Goal: Task Accomplishment & Management: Use online tool/utility

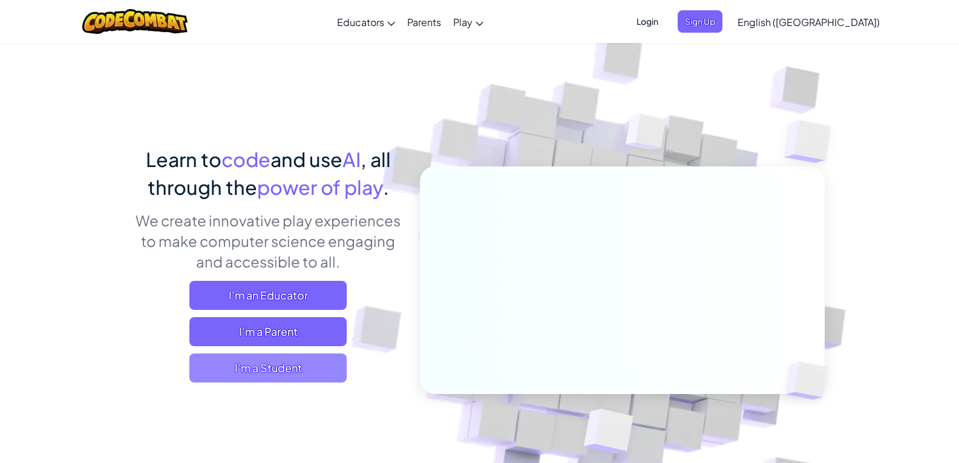
click at [308, 366] on span "I'm a Student" at bounding box center [267, 368] width 157 height 29
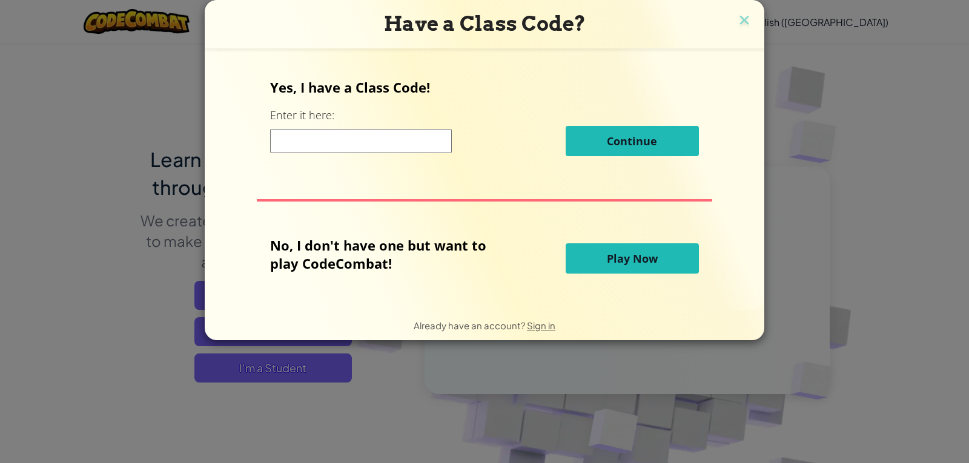
click at [341, 137] on input at bounding box center [361, 141] width 182 height 24
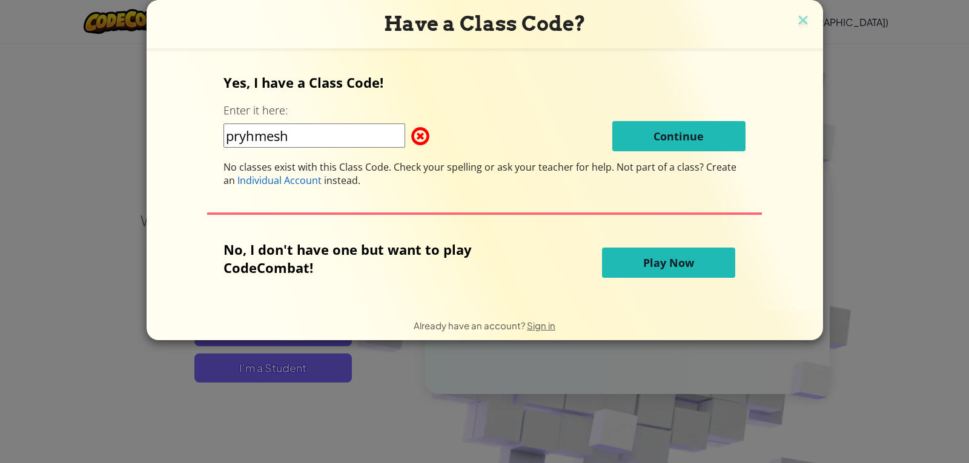
click at [251, 137] on input "pryhmesh" at bounding box center [314, 135] width 182 height 24
click at [355, 136] on input "[PERSON_NAME]" at bounding box center [314, 135] width 182 height 24
type input "p"
click at [636, 275] on button "Play Now" at bounding box center [668, 263] width 133 height 30
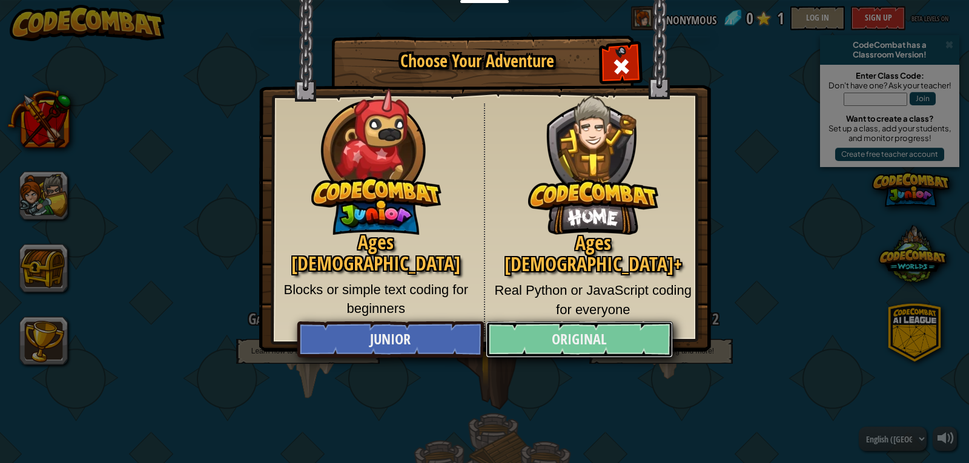
click at [599, 345] on link "Original" at bounding box center [578, 339] width 186 height 36
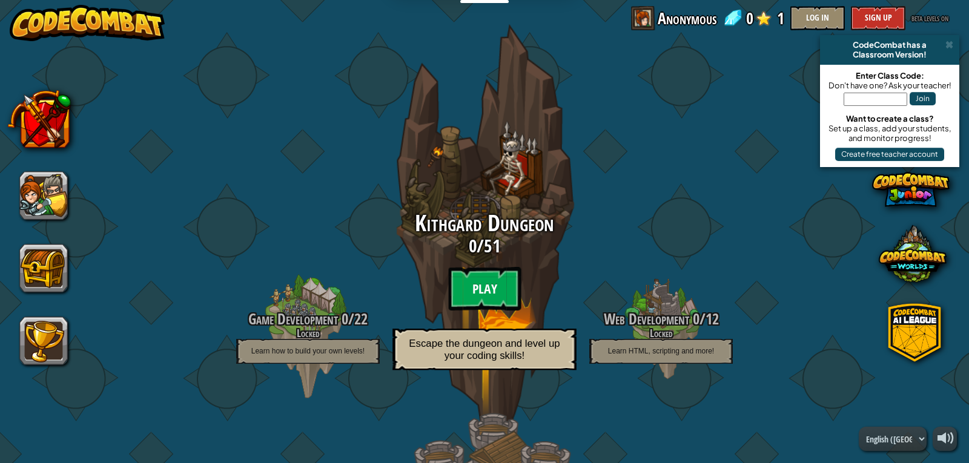
click at [500, 283] on btn "Play" at bounding box center [484, 289] width 73 height 44
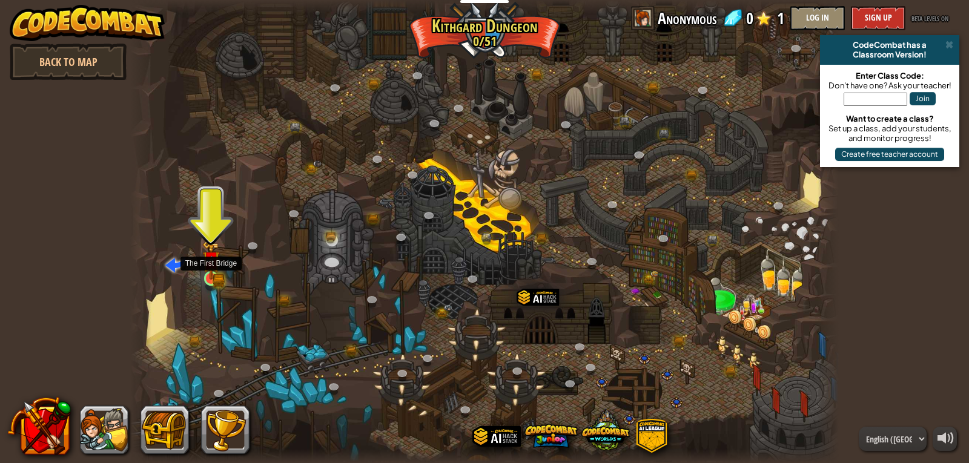
click at [209, 278] on img at bounding box center [211, 259] width 18 height 39
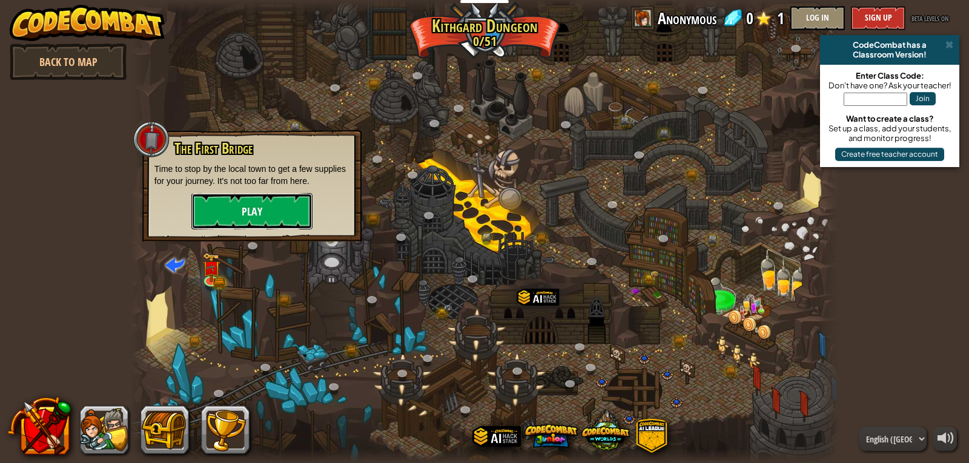
click at [222, 220] on button "Play" at bounding box center [251, 211] width 121 height 36
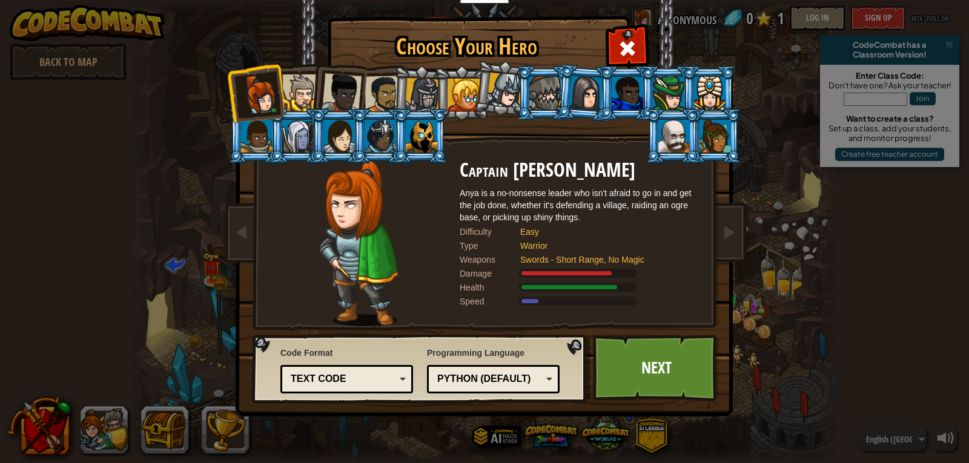
click at [300, 91] on div at bounding box center [300, 92] width 37 height 37
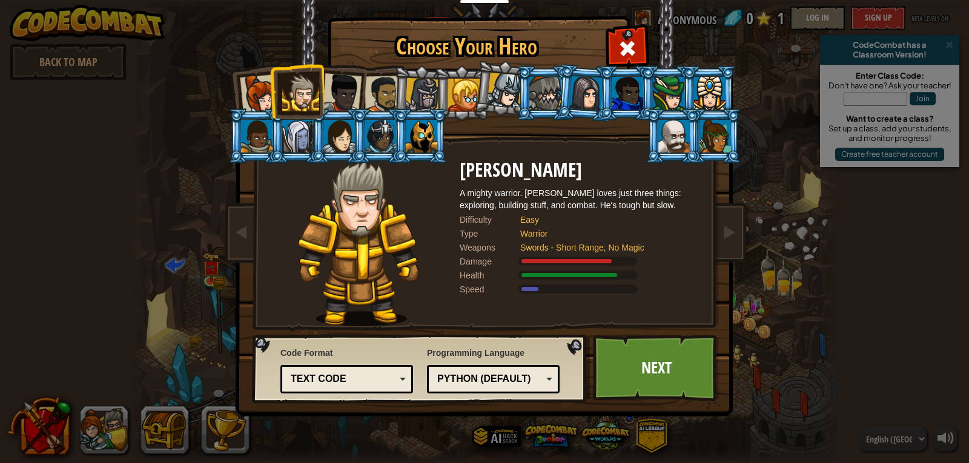
click at [500, 94] on div at bounding box center [505, 91] width 36 height 36
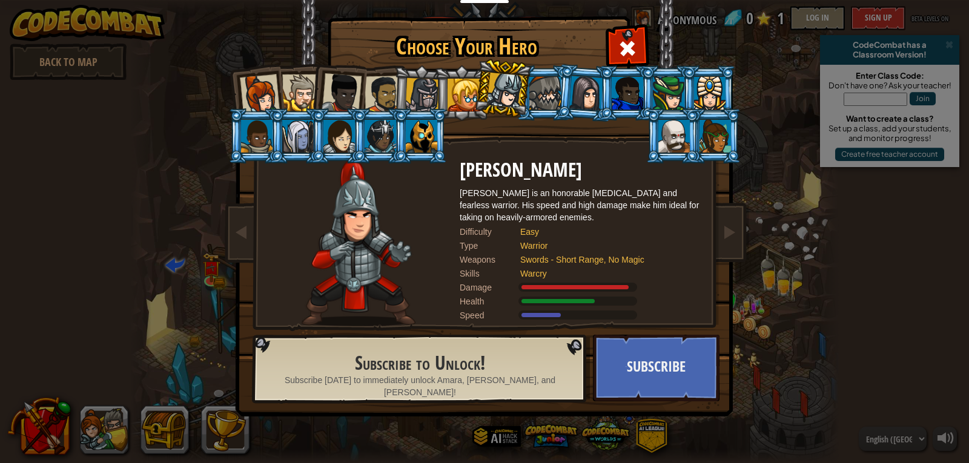
click at [663, 82] on div at bounding box center [668, 93] width 31 height 33
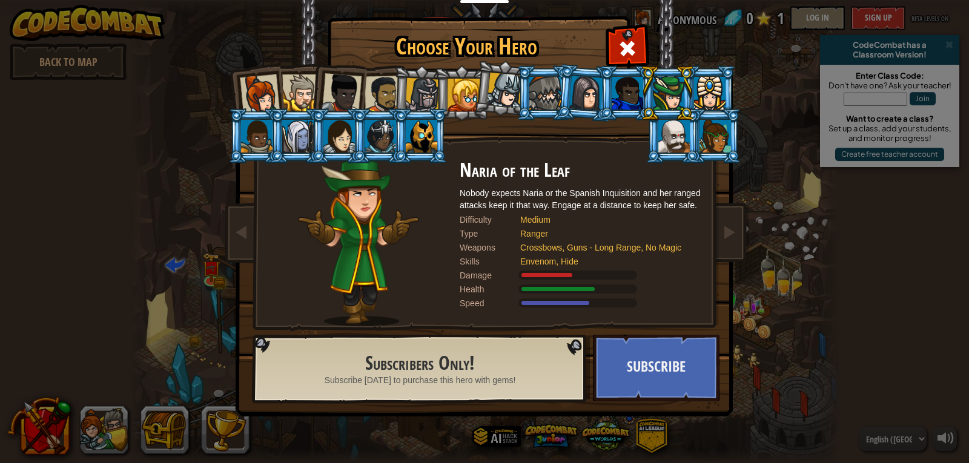
click at [704, 90] on div at bounding box center [709, 93] width 31 height 33
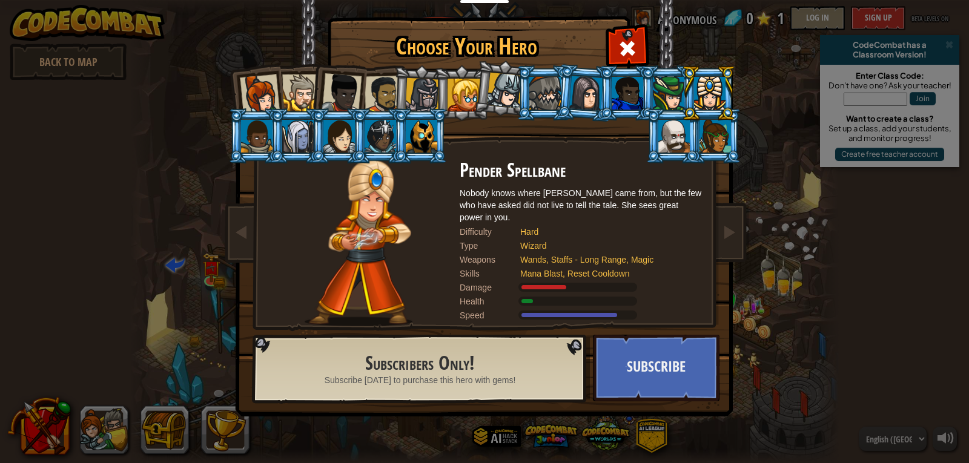
click at [306, 140] on div at bounding box center [297, 136] width 31 height 33
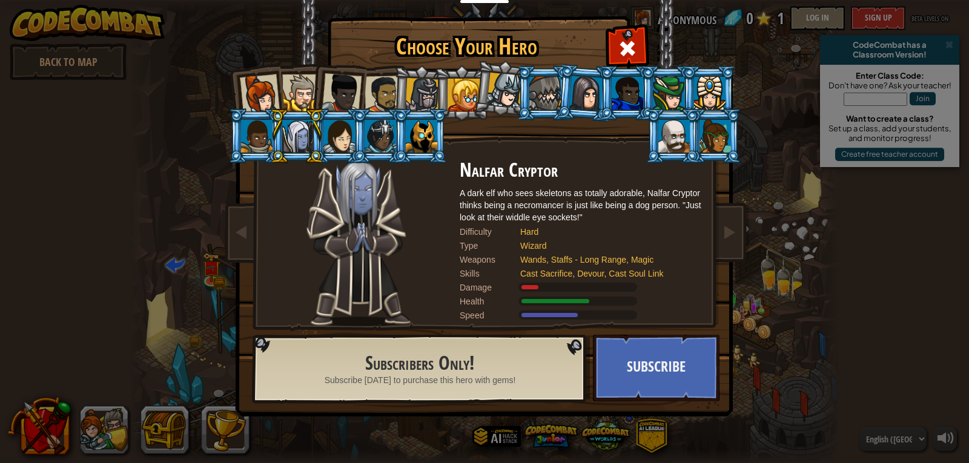
click at [423, 96] on div at bounding box center [422, 95] width 35 height 35
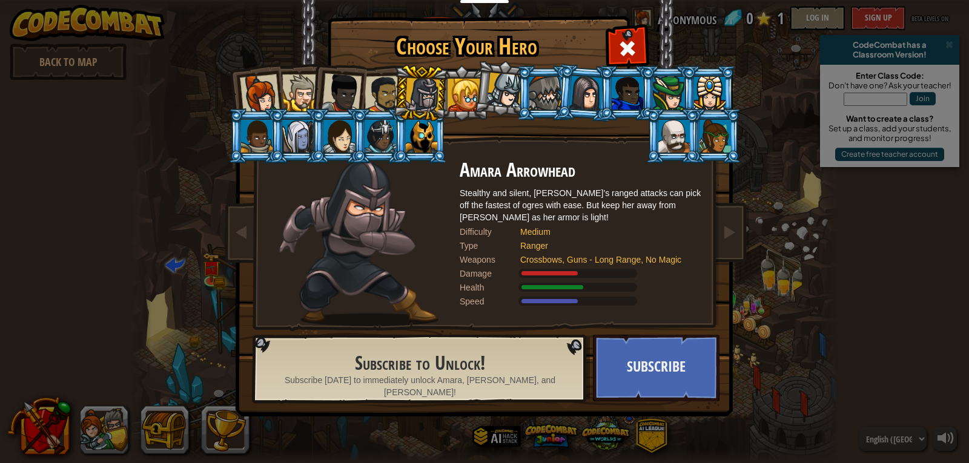
click at [482, 96] on li at bounding box center [502, 88] width 60 height 61
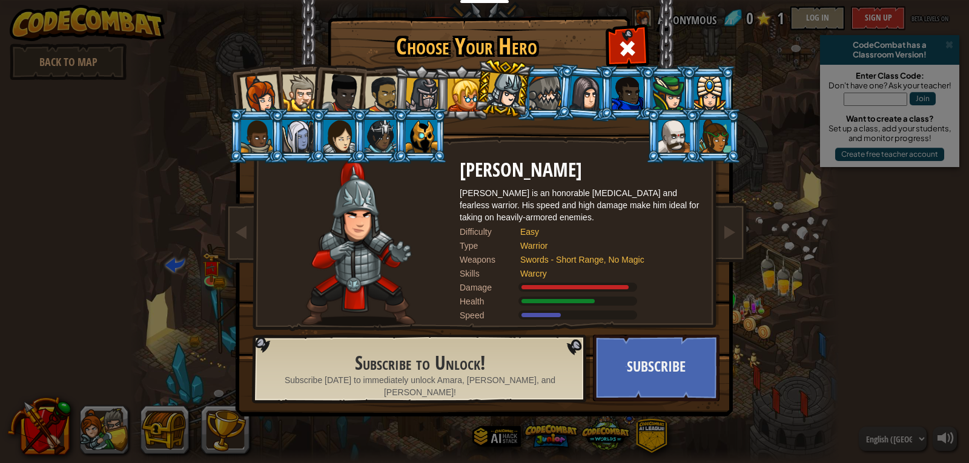
click at [702, 139] on div at bounding box center [714, 136] width 31 height 33
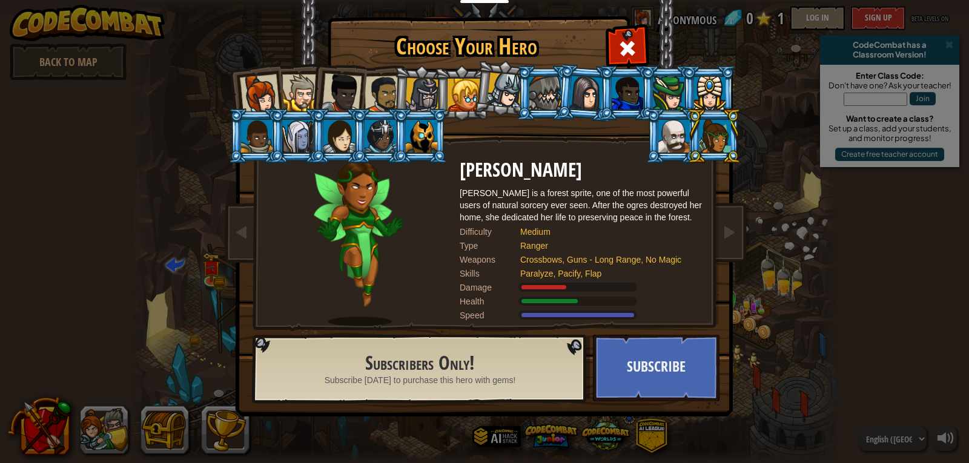
click at [633, 93] on div at bounding box center [626, 93] width 31 height 33
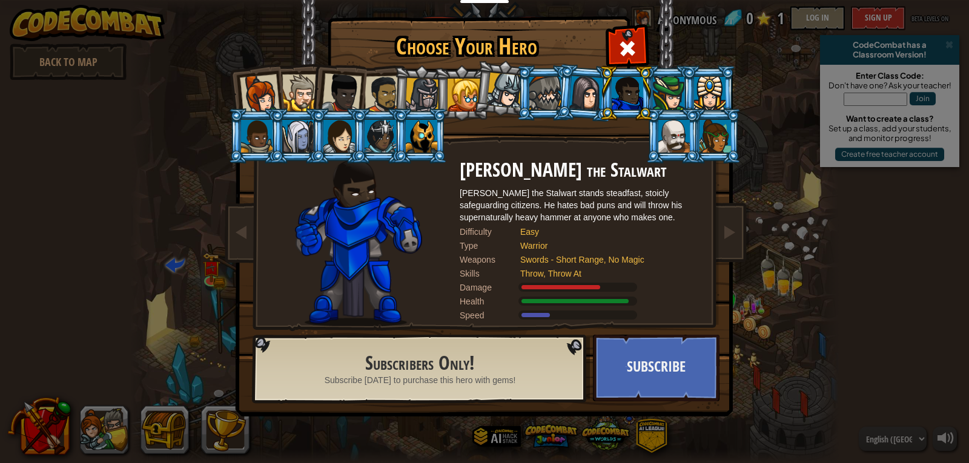
click at [554, 90] on div at bounding box center [544, 93] width 31 height 33
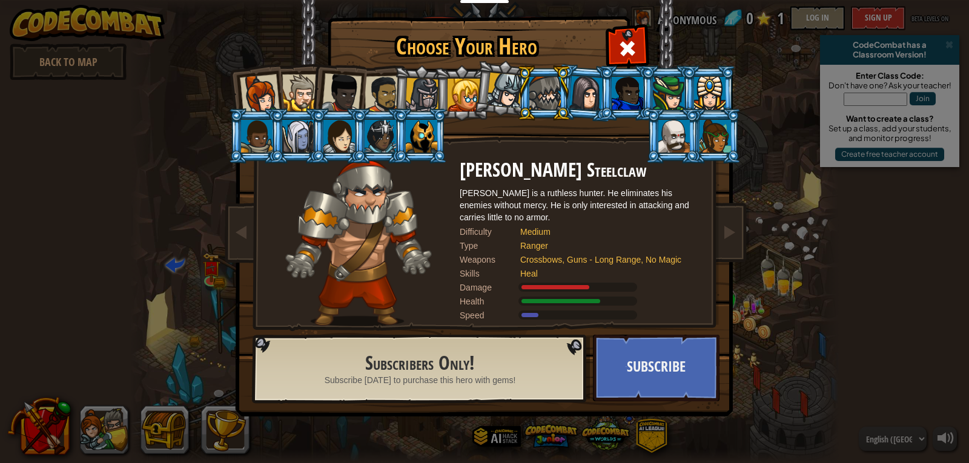
click at [502, 87] on div at bounding box center [505, 91] width 36 height 36
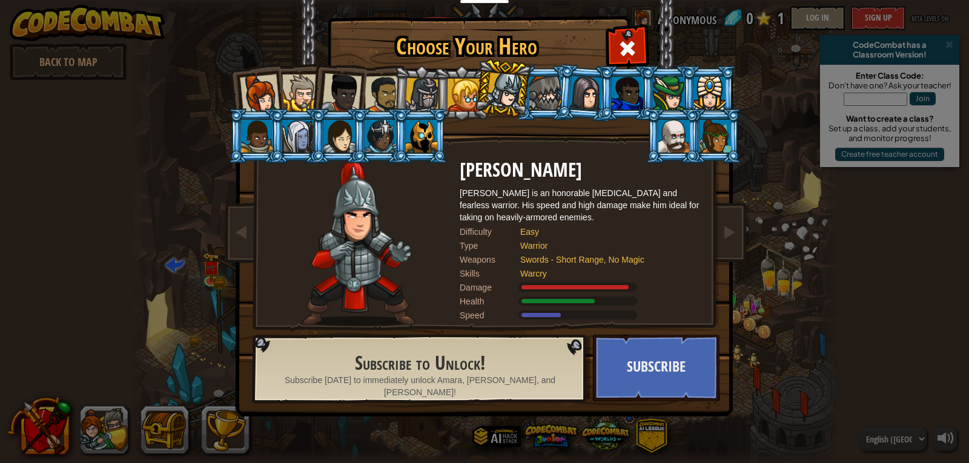
click at [439, 93] on li at bounding box center [461, 92] width 54 height 55
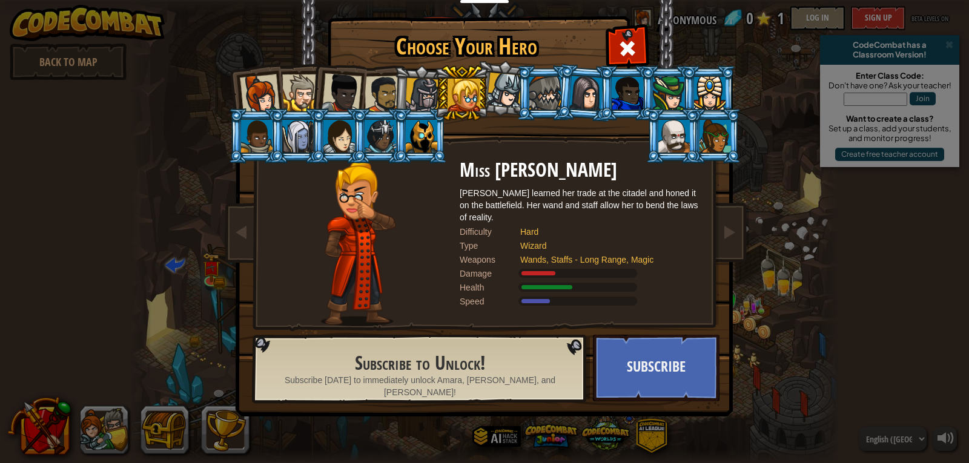
click at [426, 96] on div at bounding box center [422, 95] width 35 height 35
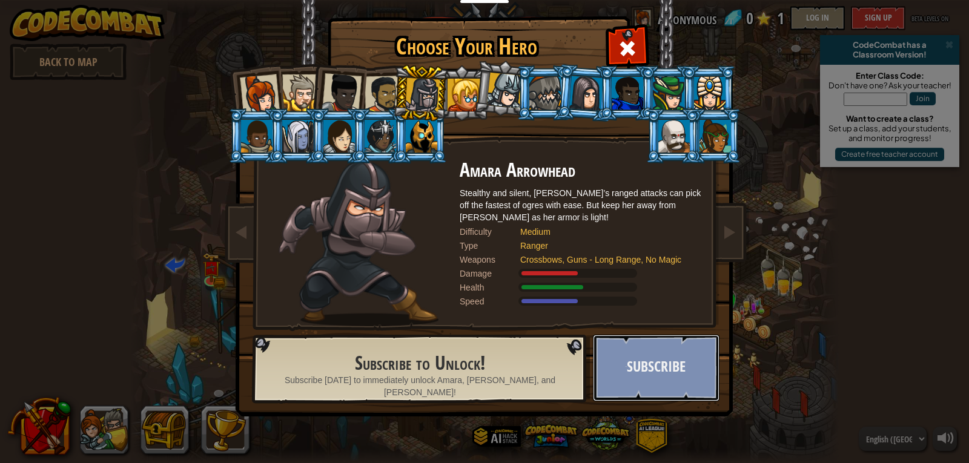
click at [650, 358] on button "Subscribe" at bounding box center [656, 368] width 127 height 67
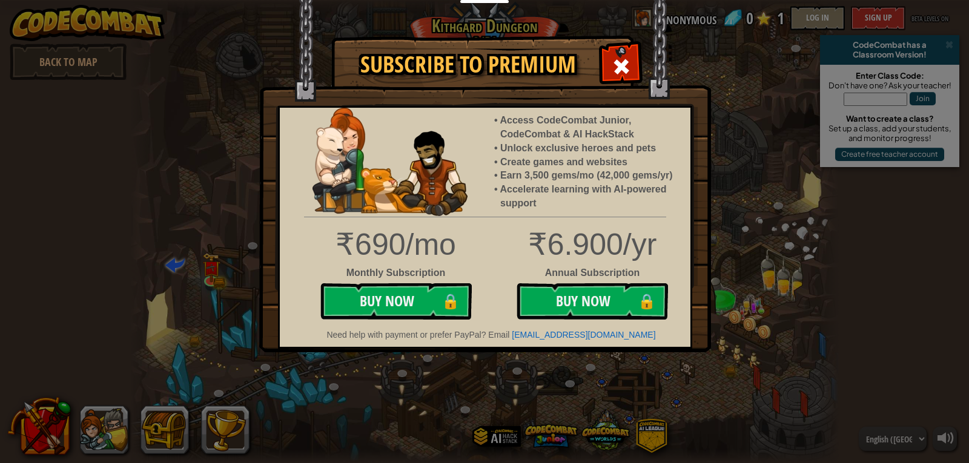
click at [717, 207] on div "Subscribe to Premium Access CodeCombat Junior, CodeCombat & AI HackStack Unlock…" at bounding box center [484, 231] width 969 height 463
click at [610, 62] on div at bounding box center [621, 65] width 38 height 38
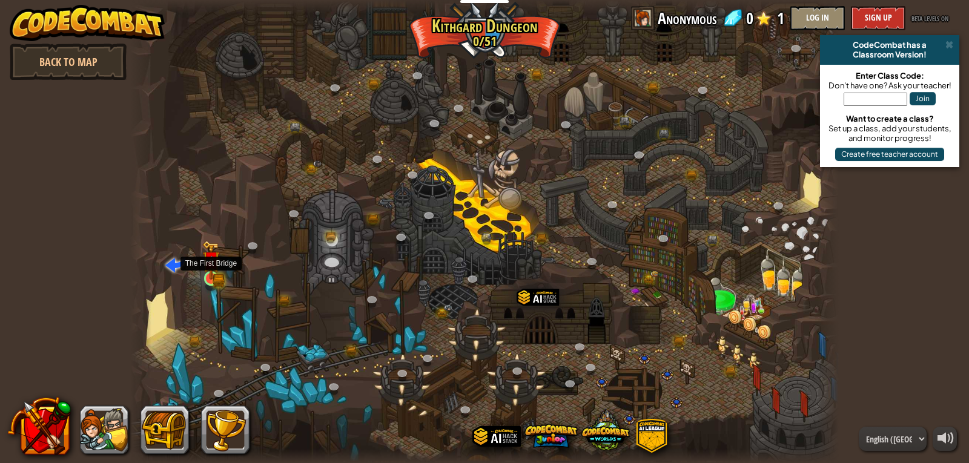
click at [212, 272] on img at bounding box center [211, 259] width 18 height 39
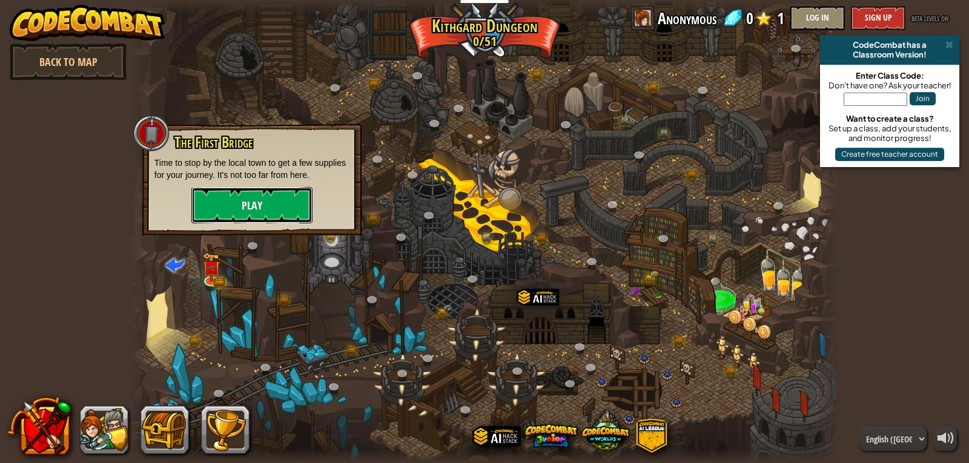
click at [233, 210] on button "Play" at bounding box center [251, 205] width 121 height 36
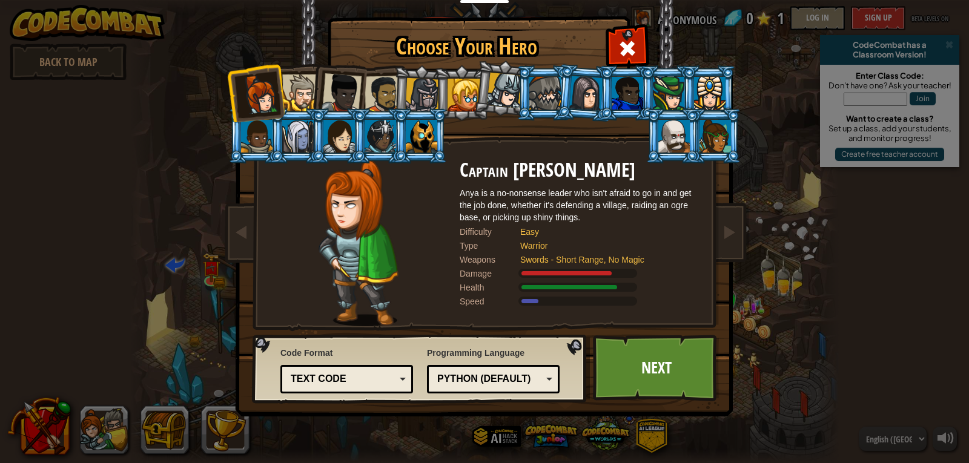
click at [301, 87] on div at bounding box center [300, 92] width 37 height 37
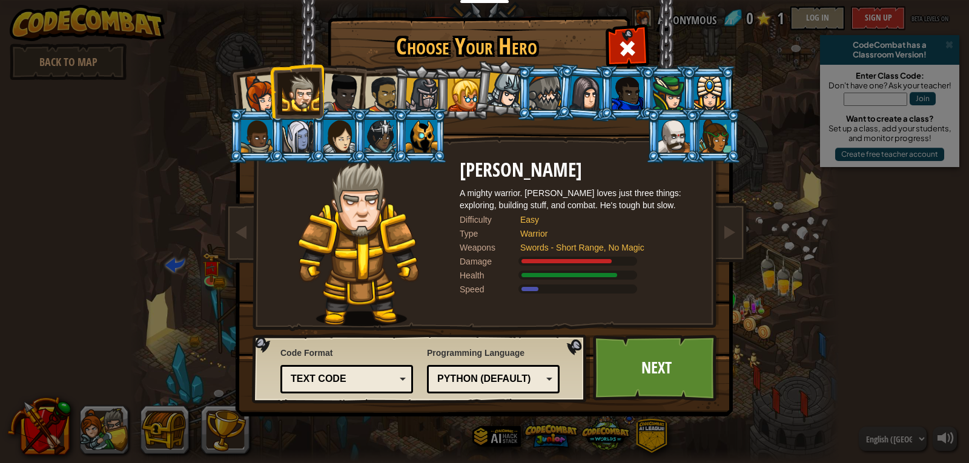
click at [319, 88] on li at bounding box center [296, 91] width 54 height 55
click at [358, 94] on div at bounding box center [341, 93] width 40 height 40
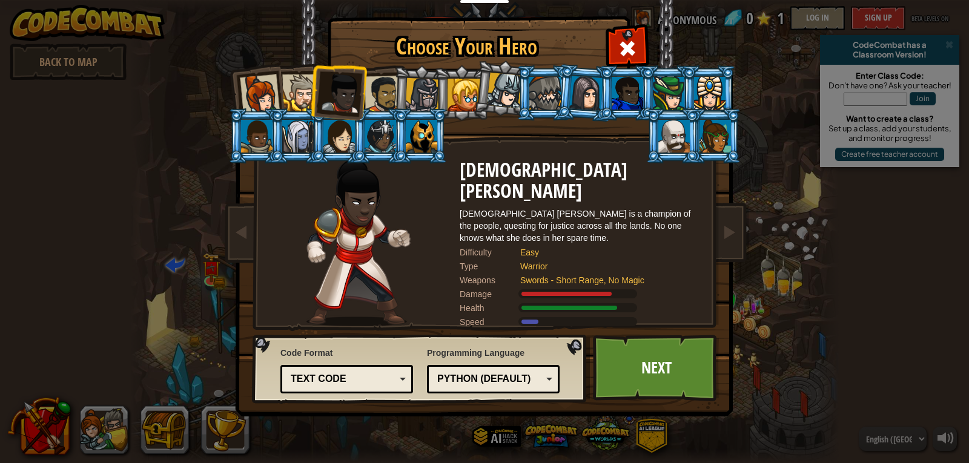
click at [371, 95] on div at bounding box center [383, 95] width 38 height 38
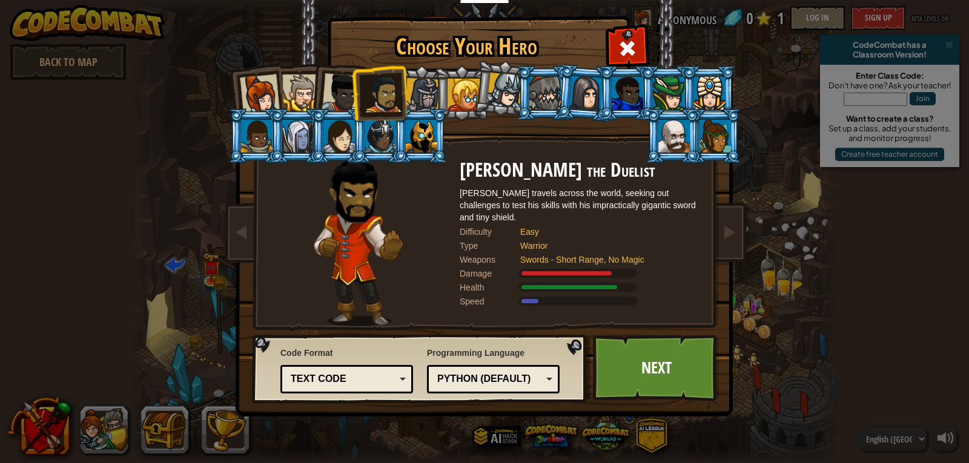
click at [297, 85] on div at bounding box center [300, 92] width 37 height 37
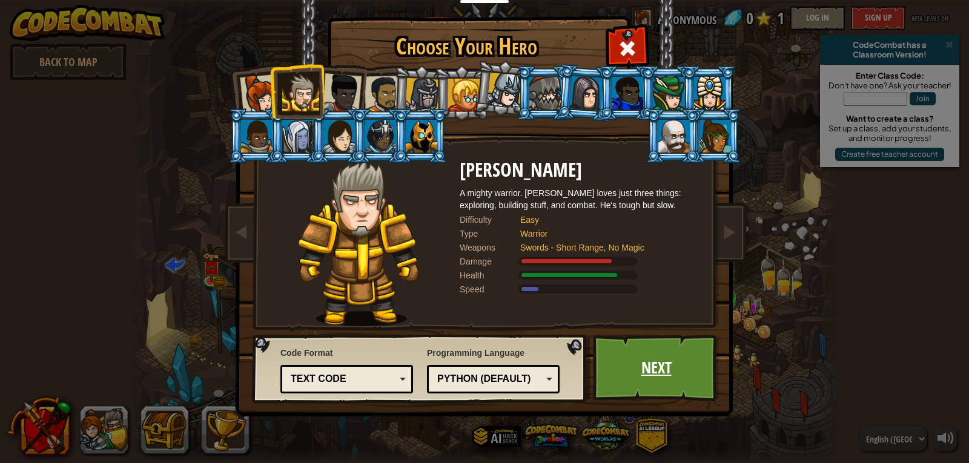
click at [643, 363] on link "Next" at bounding box center [656, 368] width 127 height 67
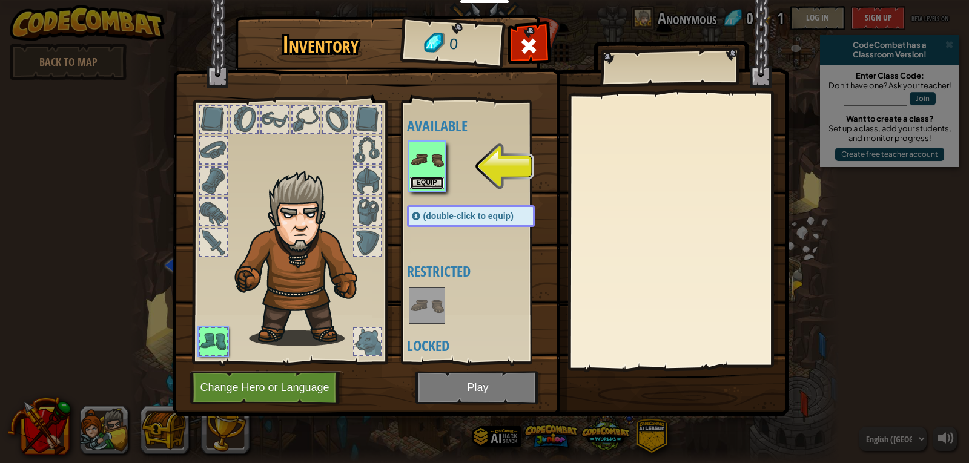
click at [435, 183] on button "Equip" at bounding box center [427, 183] width 34 height 13
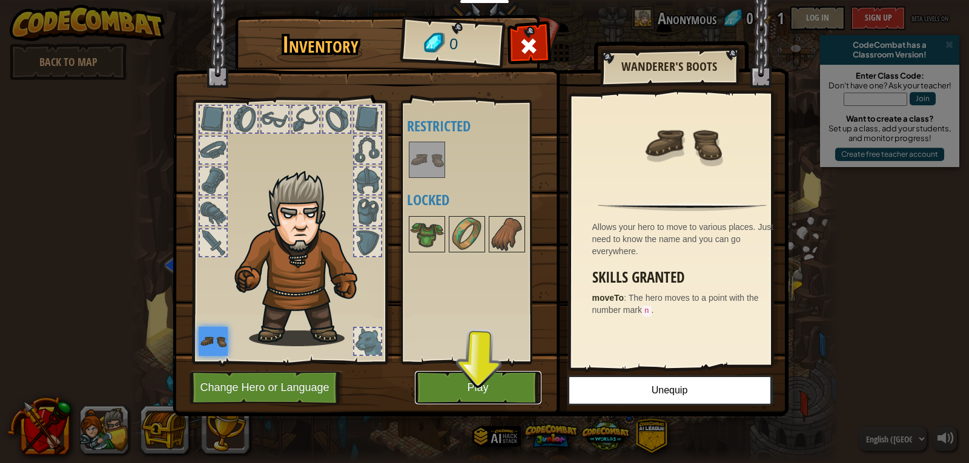
click at [506, 392] on button "Play" at bounding box center [478, 387] width 127 height 33
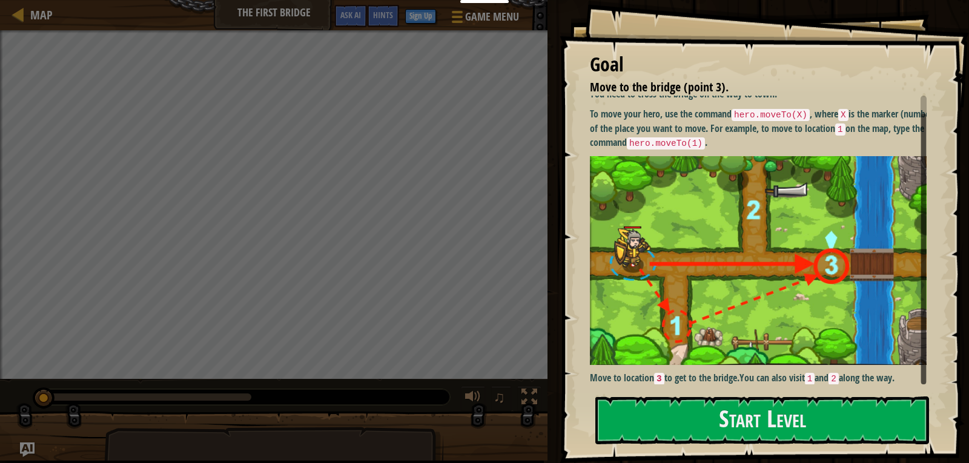
scroll to position [10, 0]
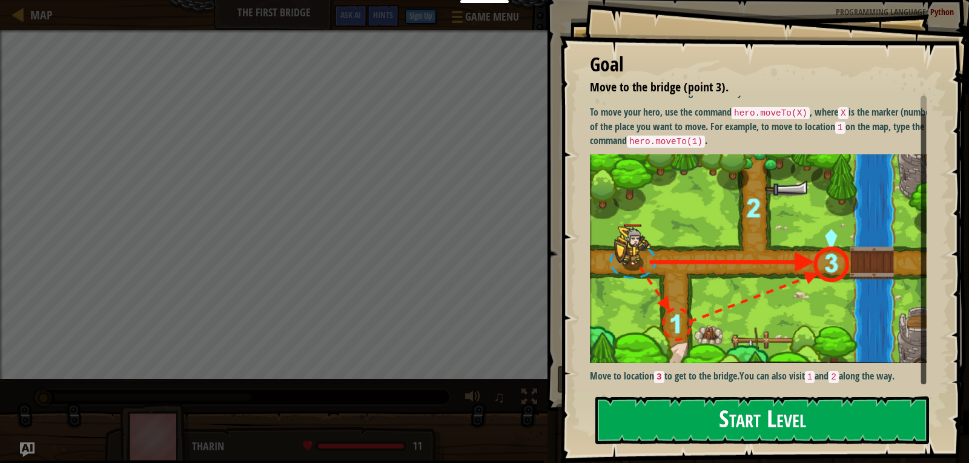
click at [780, 418] on button "Start Level" at bounding box center [762, 420] width 334 height 48
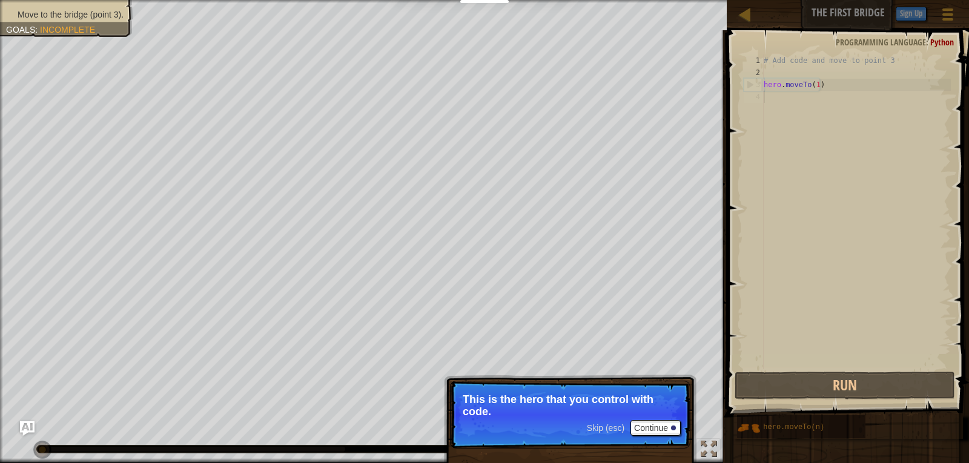
click at [805, 287] on div "# Add code and move to point 3 hero . moveTo ( 1 )" at bounding box center [855, 223] width 189 height 339
click at [649, 431] on button "Continue" at bounding box center [655, 429] width 50 height 16
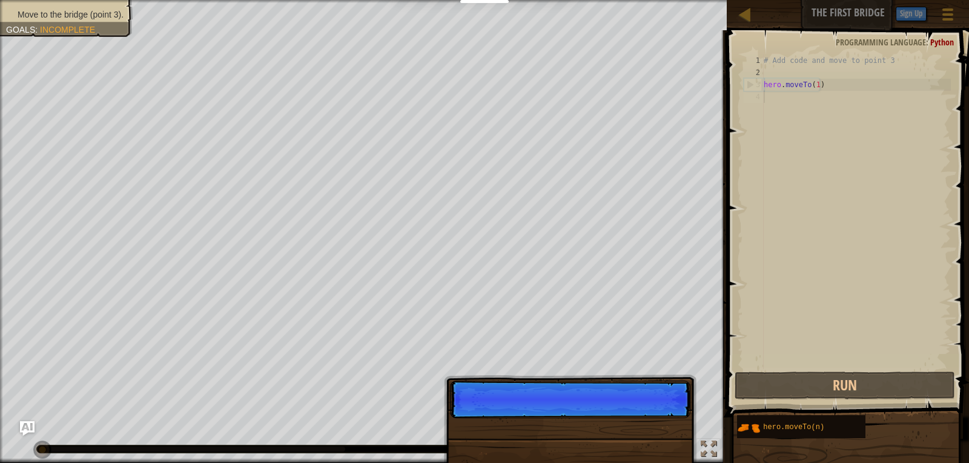
scroll to position [5, 0]
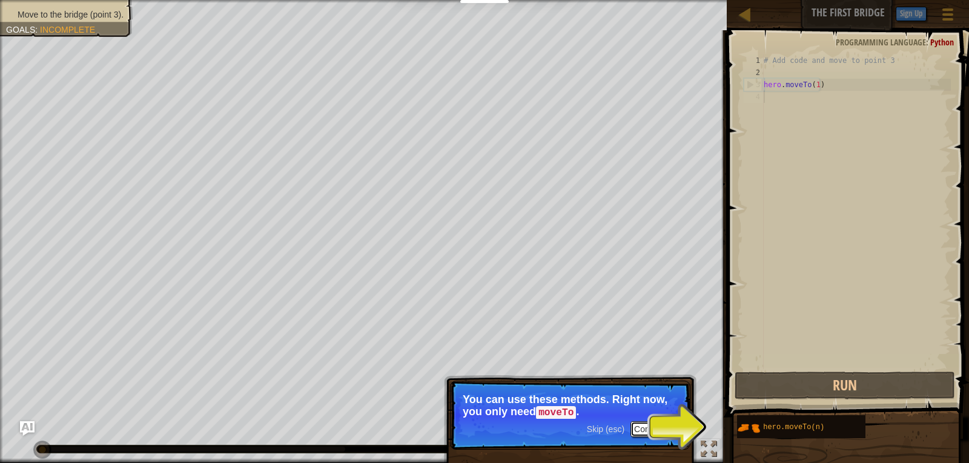
click at [647, 427] on button "Continue" at bounding box center [655, 429] width 50 height 16
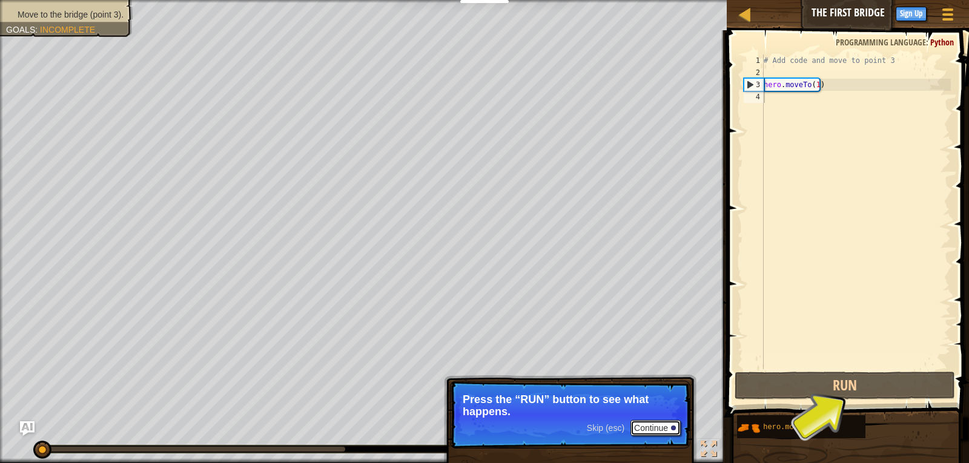
click at [633, 434] on button "Continue" at bounding box center [655, 428] width 50 height 16
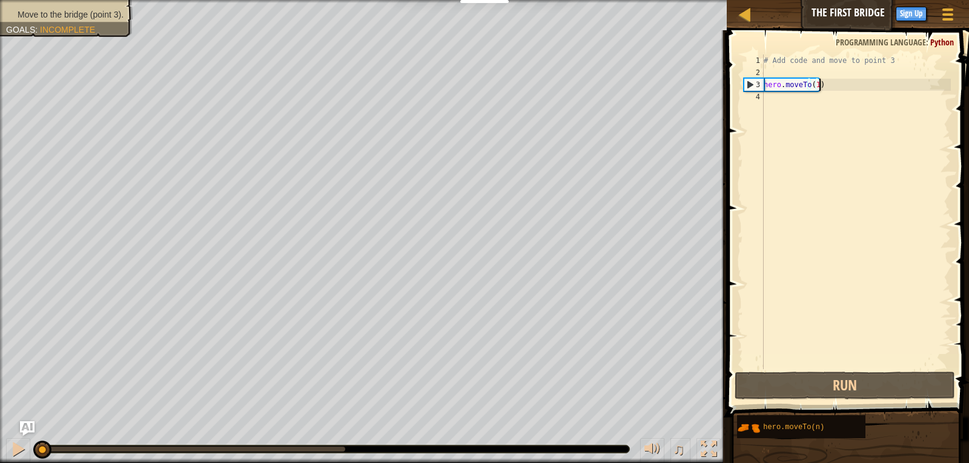
click at [837, 81] on div "# Add code and move to point 3 hero . moveTo ( 1 )" at bounding box center [855, 223] width 189 height 339
click at [851, 389] on button "Run" at bounding box center [844, 386] width 221 height 28
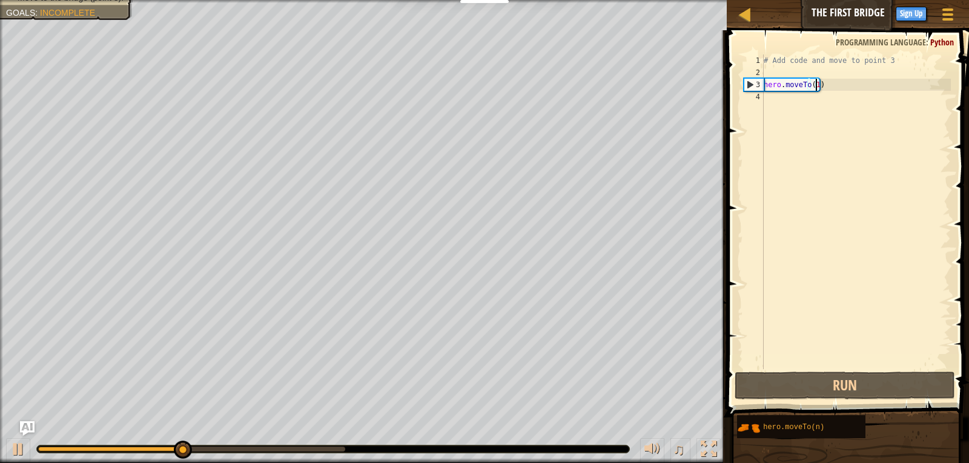
click at [815, 82] on div "# Add code and move to point 3 hero . moveTo ( 1 )" at bounding box center [855, 223] width 189 height 339
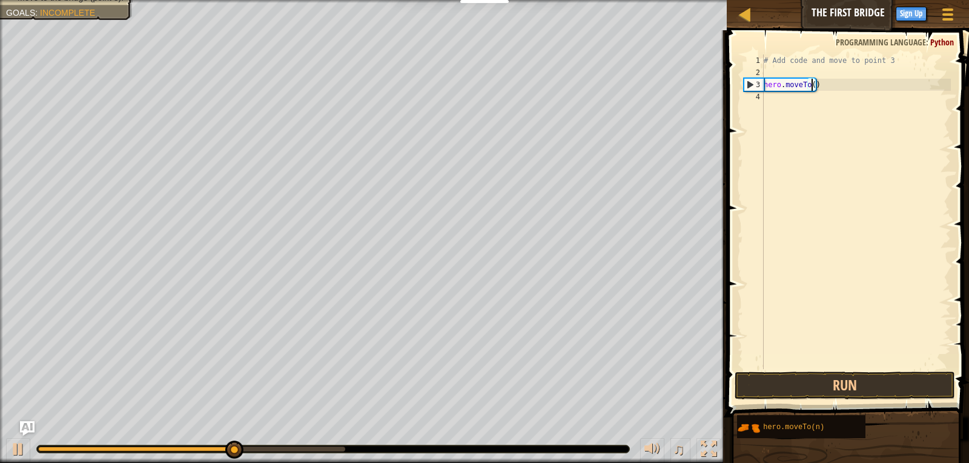
scroll to position [5, 4]
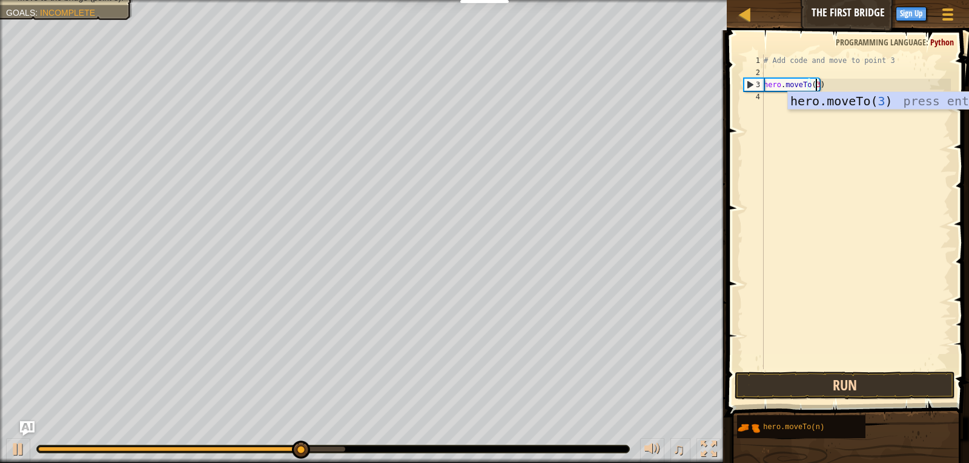
type textarea "hero.moveTo(3)"
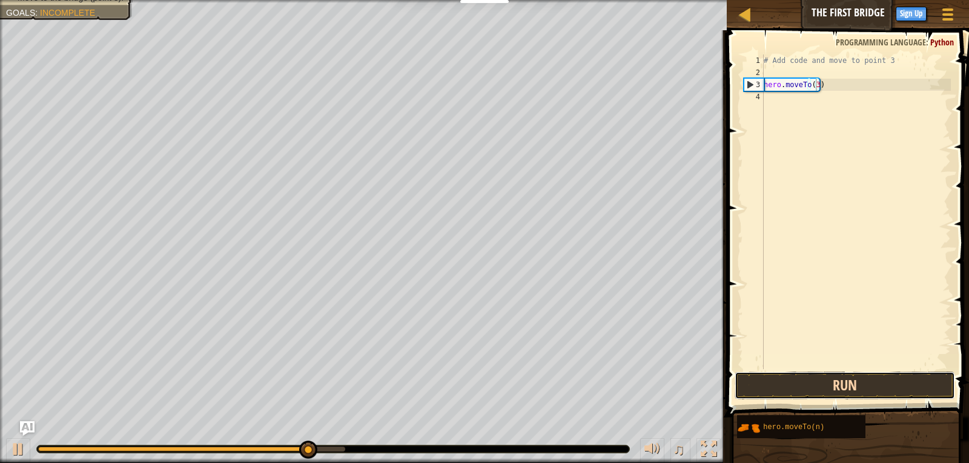
click at [835, 384] on button "Run" at bounding box center [844, 386] width 221 height 28
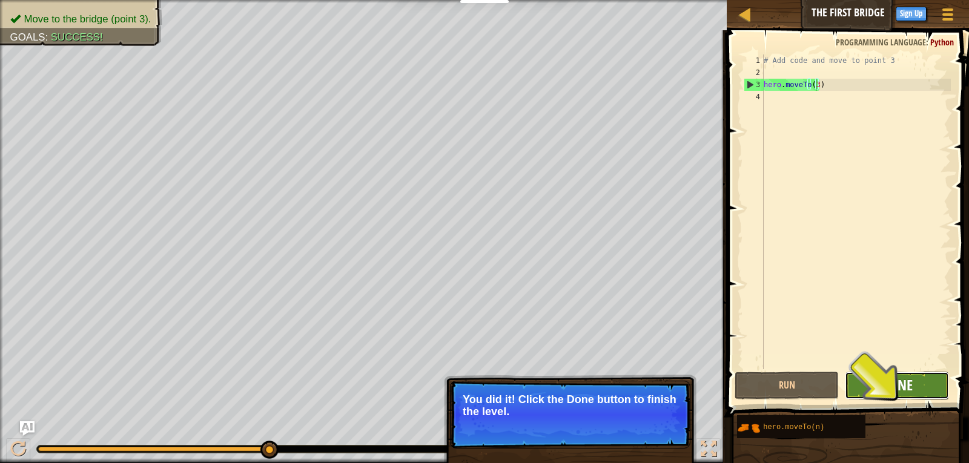
click at [893, 387] on span "Done" at bounding box center [896, 384] width 31 height 19
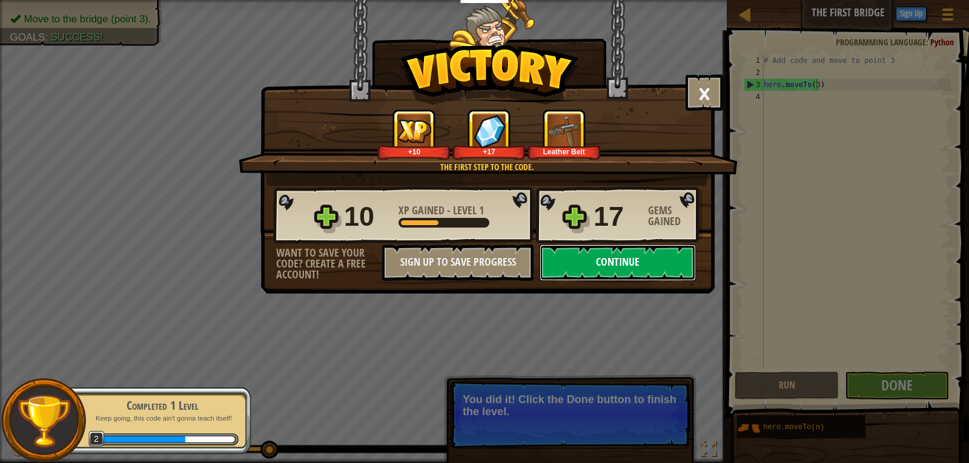
click at [668, 260] on button "Continue" at bounding box center [617, 263] width 156 height 36
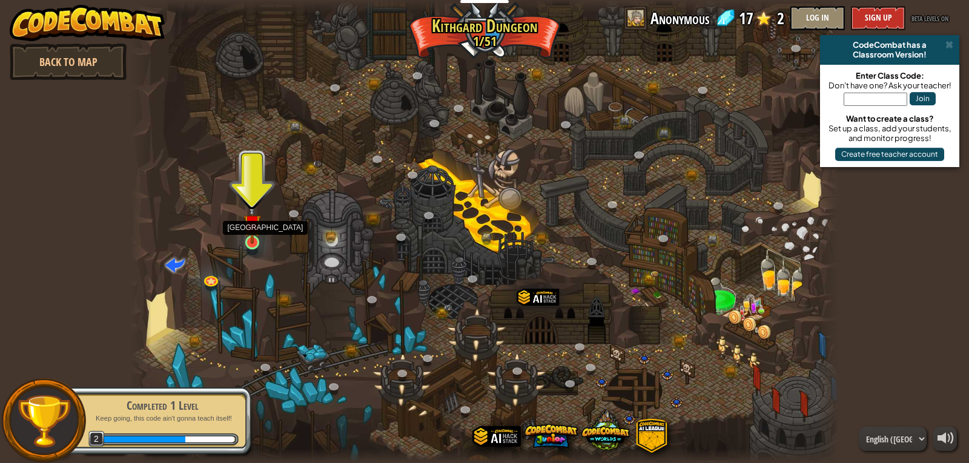
click at [254, 240] on img at bounding box center [252, 223] width 18 height 41
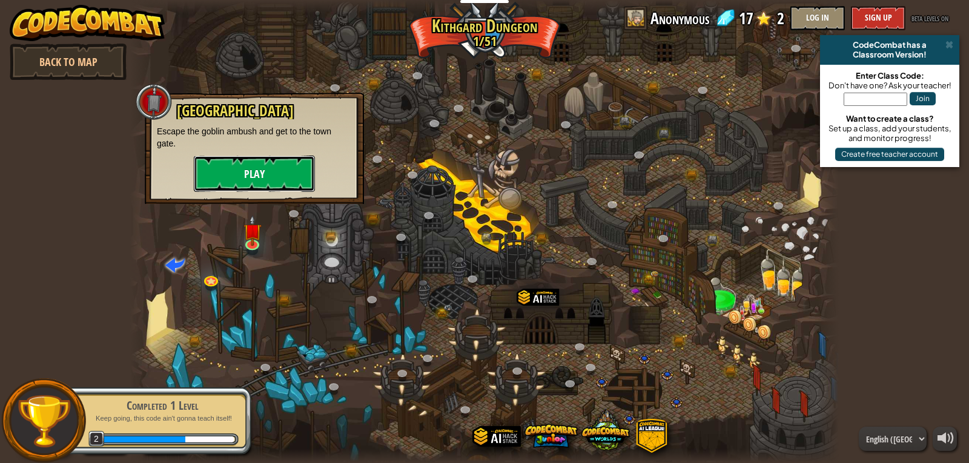
click at [247, 180] on button "Play" at bounding box center [254, 174] width 121 height 36
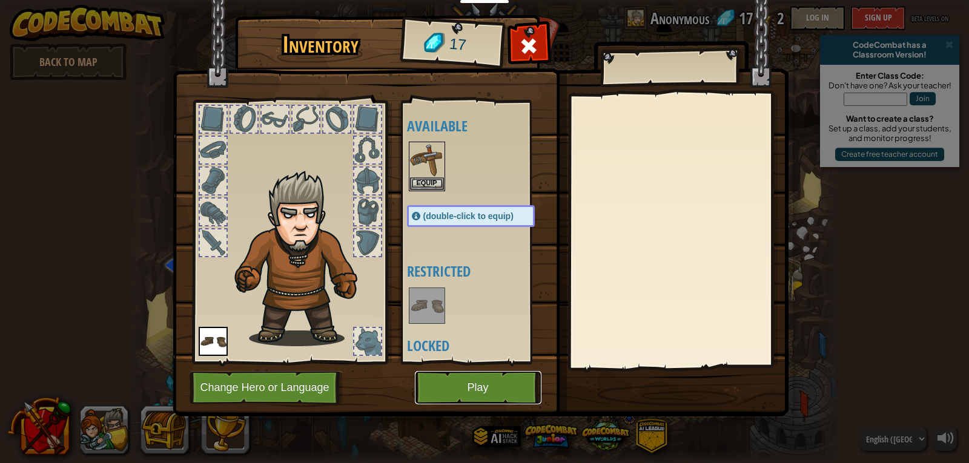
click at [423, 385] on button "Play" at bounding box center [478, 387] width 127 height 33
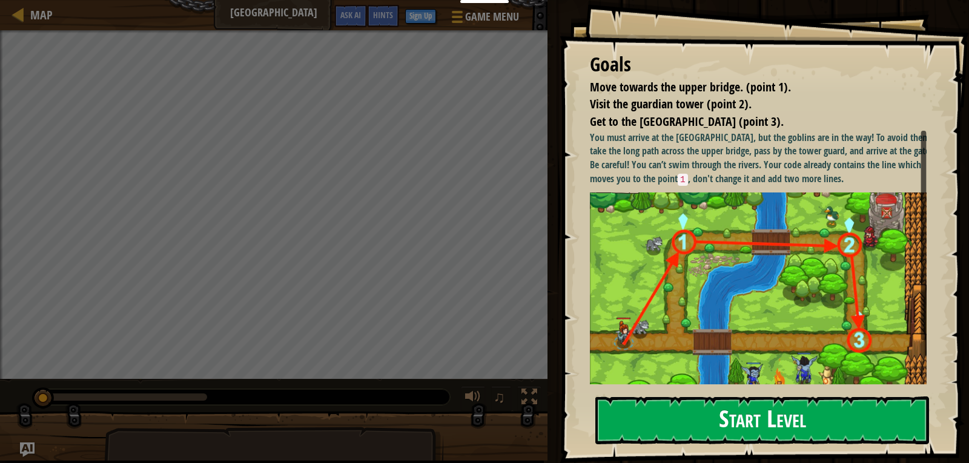
click at [693, 425] on button "Start Level" at bounding box center [762, 420] width 334 height 48
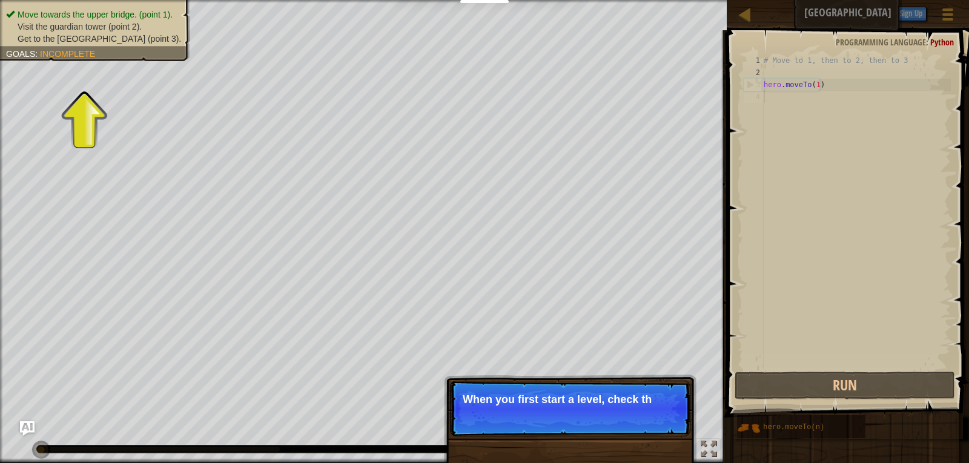
click at [617, 436] on p "Skip (esc) Continue When you first start a level, check th" at bounding box center [570, 409] width 240 height 56
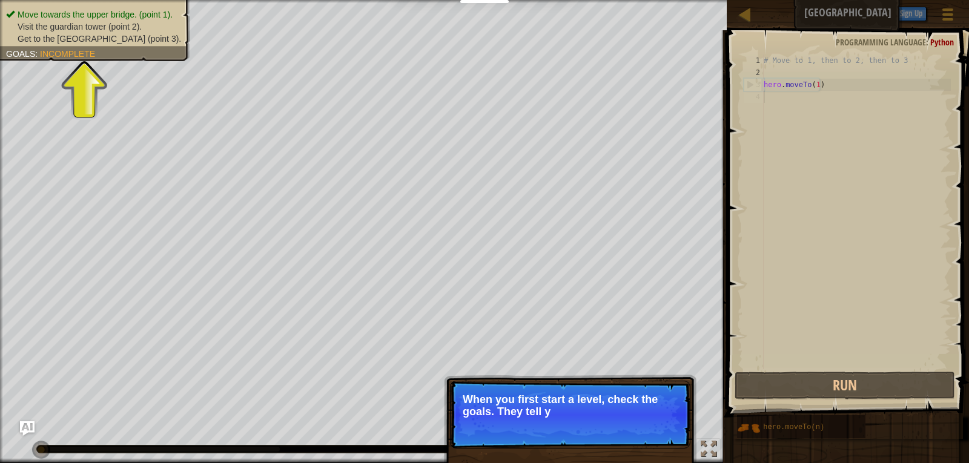
click at [625, 427] on p "Skip (esc) Continue When you first start a level, check the goals. They tell y" at bounding box center [570, 415] width 240 height 68
click at [625, 427] on p "Skip (esc) Continue When you first start a level, check the goals. They tell yo…" at bounding box center [570, 415] width 240 height 68
click at [625, 427] on div "Skip (esc) Continue" at bounding box center [634, 428] width 94 height 16
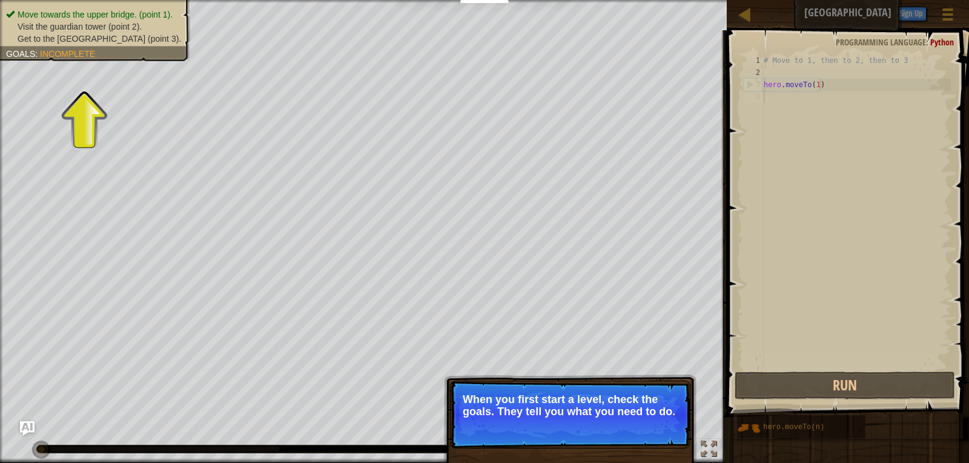
scroll to position [5, 0]
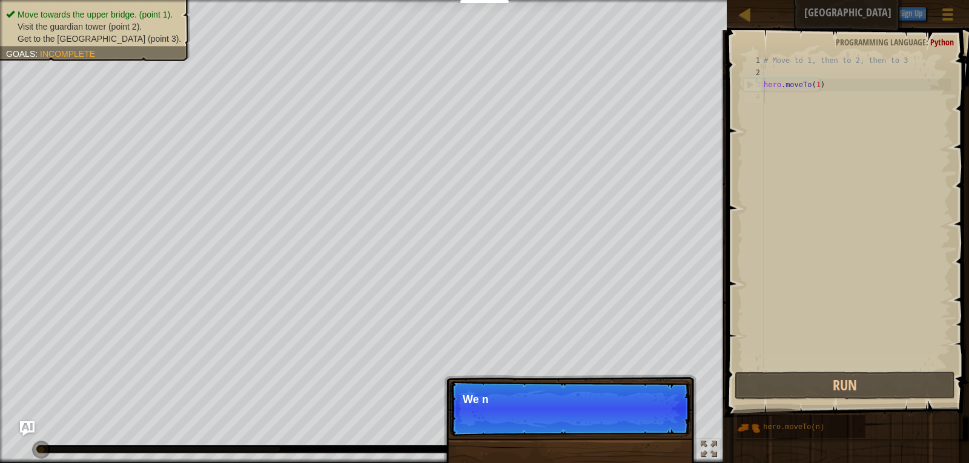
click at [625, 427] on p "Skip (esc) Continue We n" at bounding box center [570, 409] width 240 height 56
click at [625, 427] on p "Skip (esc) Continue We need to a" at bounding box center [570, 409] width 240 height 56
click at [625, 427] on p "Skip (esc) Continue We need to avoid the goblins' am" at bounding box center [570, 409] width 240 height 56
click at [625, 427] on p "Skip (esc) Continue We need to avoid the goblins' ambush." at bounding box center [570, 409] width 240 height 56
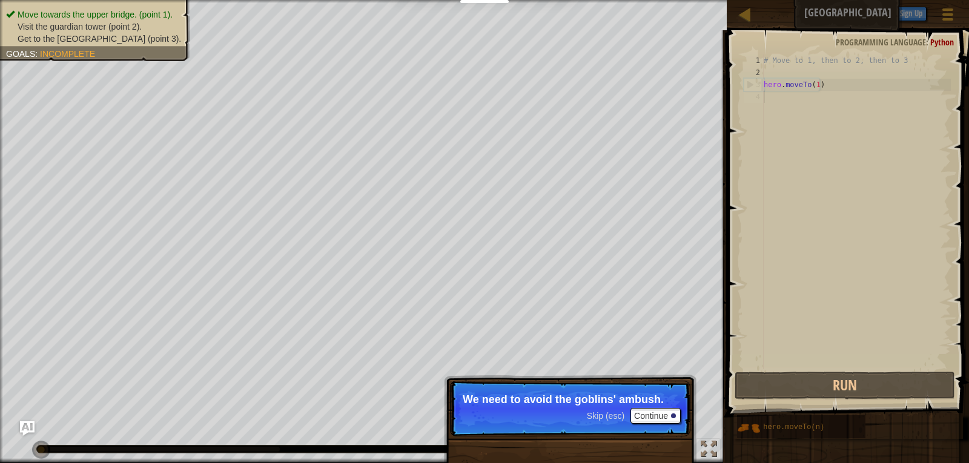
click at [625, 427] on p "Skip (esc) Continue We need to avoid the goblins' ambush." at bounding box center [570, 409] width 240 height 56
click at [658, 412] on button "Continue" at bounding box center [655, 416] width 50 height 16
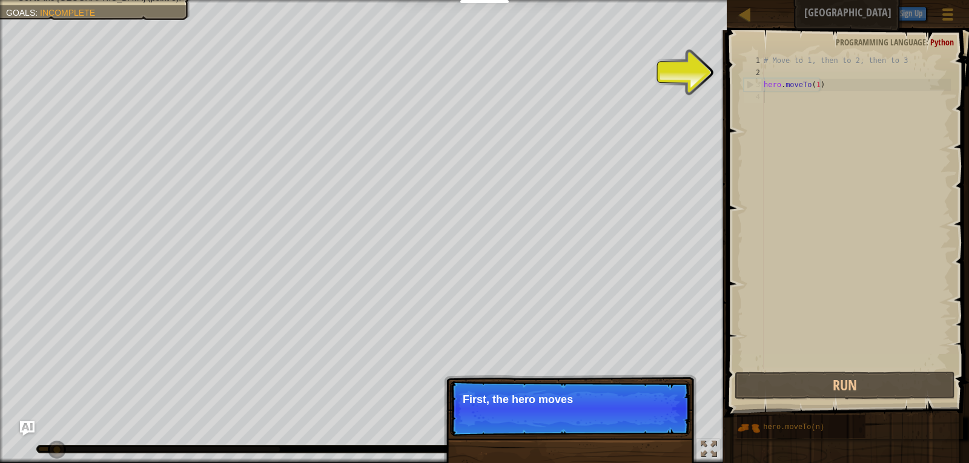
click at [658, 412] on p "Skip (esc) Continue First, the hero moves" at bounding box center [570, 409] width 240 height 56
click at [658, 412] on p "Skip (esc) Continue First, the hero moves to poi" at bounding box center [570, 409] width 240 height 56
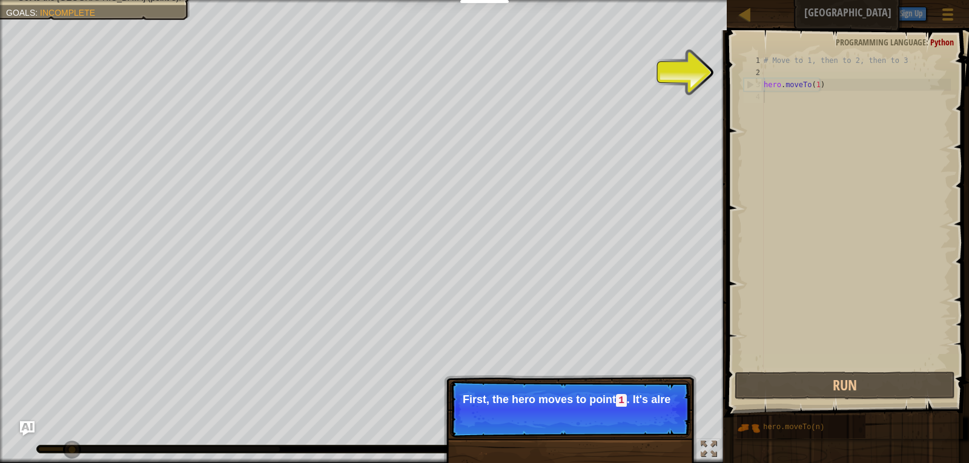
click at [658, 412] on p "Skip (esc) Continue First, the hero moves to point 1 . It's alre" at bounding box center [570, 409] width 240 height 57
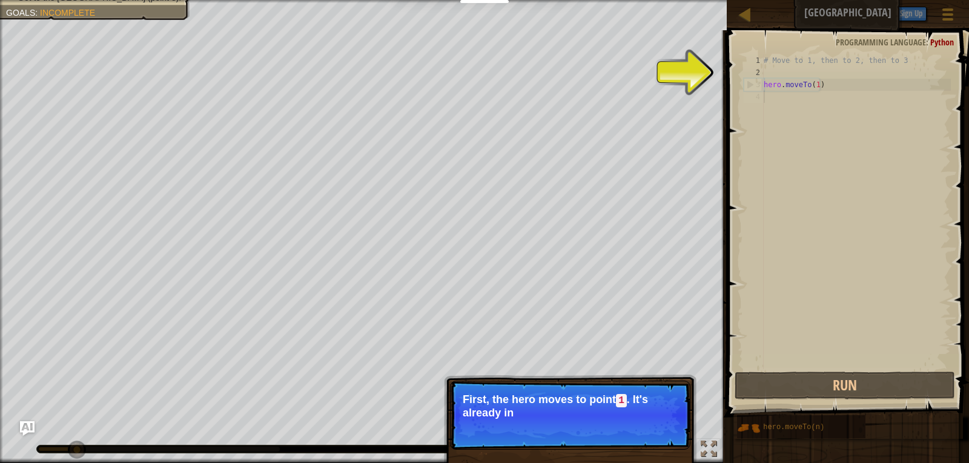
click at [658, 412] on p "First, the hero moves to point 1 . It's already in" at bounding box center [569, 405] width 215 height 25
click at [658, 412] on p "First, the hero moves to point 1 . It's already in your code." at bounding box center [569, 405] width 215 height 25
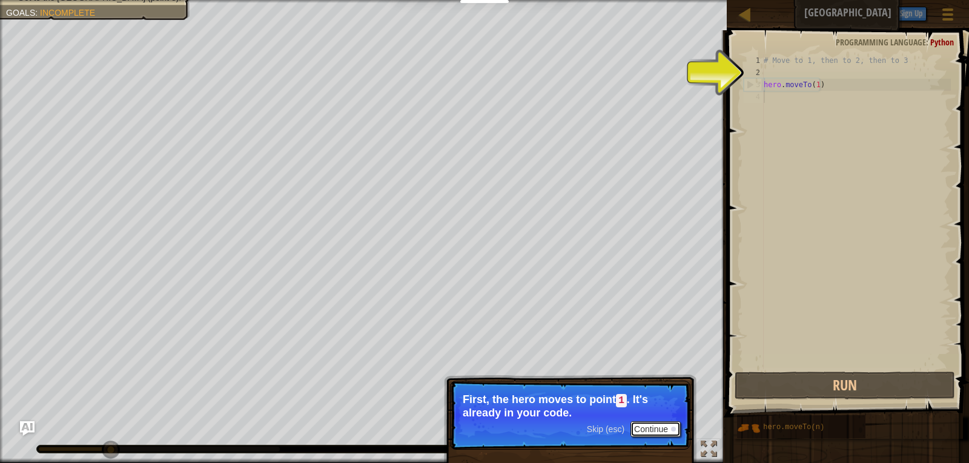
click at [662, 426] on button "Continue" at bounding box center [655, 429] width 50 height 16
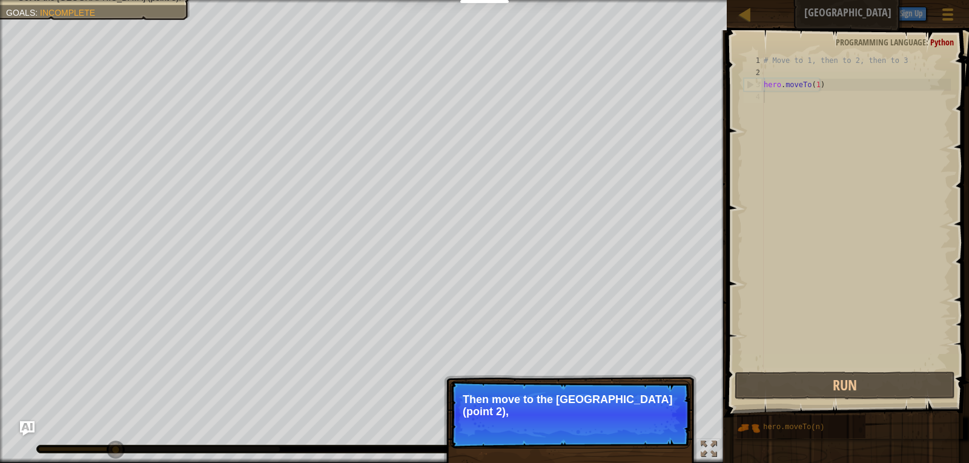
click at [660, 431] on p "Skip (esc) Continue Then move to the [GEOGRAPHIC_DATA] (point 2)," at bounding box center [570, 415] width 240 height 68
click at [660, 431] on p "Skip (esc) Continue Then move to the [GEOGRAPHIC_DATA] (point 2), and fi" at bounding box center [570, 415] width 240 height 68
click at [660, 431] on p "Skip (esc) Continue Then move to the [GEOGRAPHIC_DATA] (point 2), and finally t" at bounding box center [570, 415] width 240 height 68
click at [660, 431] on p "Skip (esc) Continue Then move to the [GEOGRAPHIC_DATA] (point 2), and finally t…" at bounding box center [570, 415] width 240 height 68
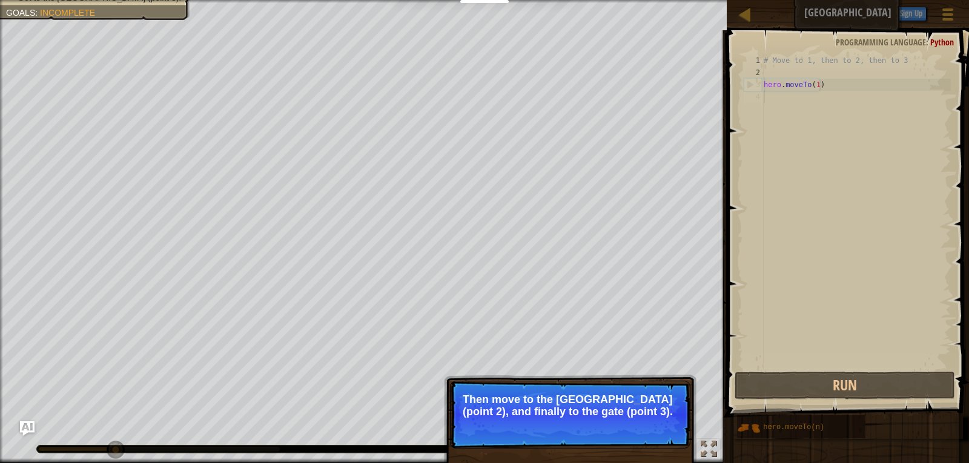
click at [660, 431] on button "Continue" at bounding box center [655, 428] width 50 height 16
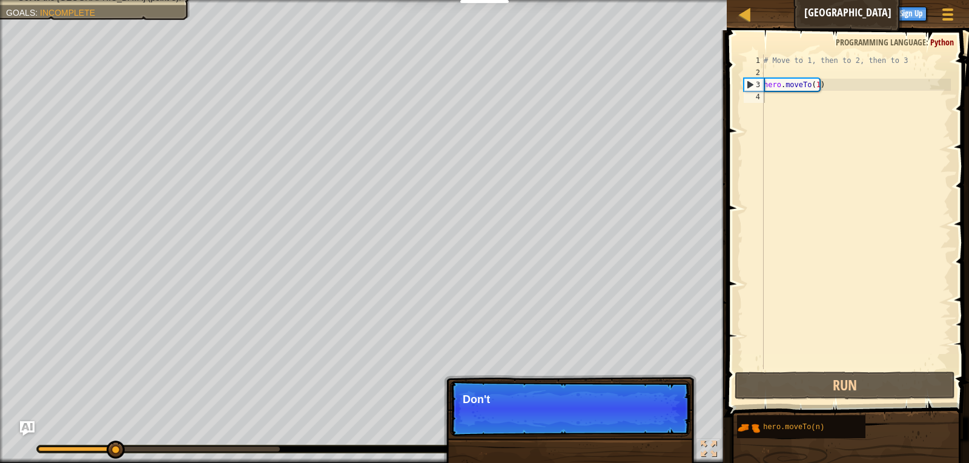
click at [660, 431] on p "Skip (esc) Continue Don't" at bounding box center [570, 409] width 240 height 56
click at [660, 431] on p "Skip (esc) Continue Don't change" at bounding box center [570, 409] width 240 height 56
click at [660, 431] on p "Skip (esc) Continue Don't change the given co" at bounding box center [570, 409] width 240 height 56
click at [660, 431] on p "Skip (esc) Continue Don't change the given code. Jus" at bounding box center [570, 409] width 240 height 56
click at [660, 431] on p "Skip (esc) Continue Don't change the given code. Just type" at bounding box center [570, 409] width 240 height 56
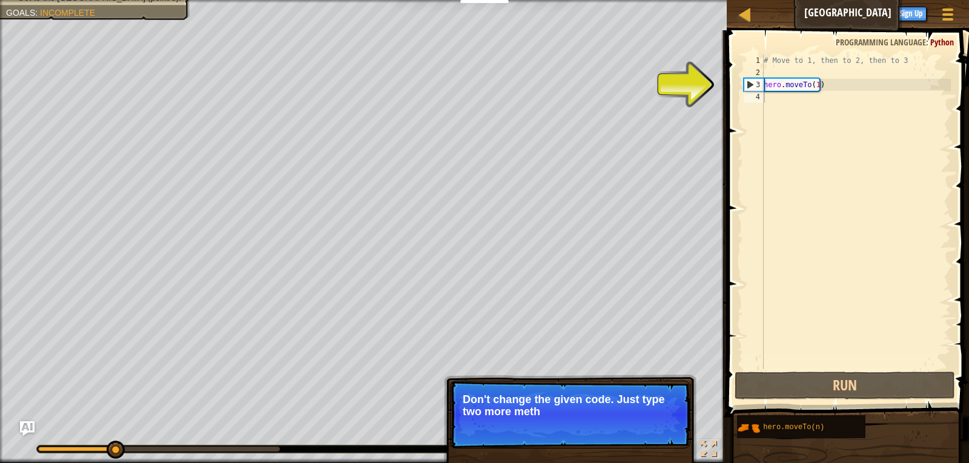
click at [660, 431] on p "Skip (esc) Continue Don't change the given code. Just type two more meth" at bounding box center [570, 415] width 240 height 68
click at [660, 432] on p "Skip (esc) Continue Don't change the given code. Just type two more methods her" at bounding box center [570, 415] width 240 height 68
click at [660, 432] on button "Continue" at bounding box center [655, 428] width 50 height 16
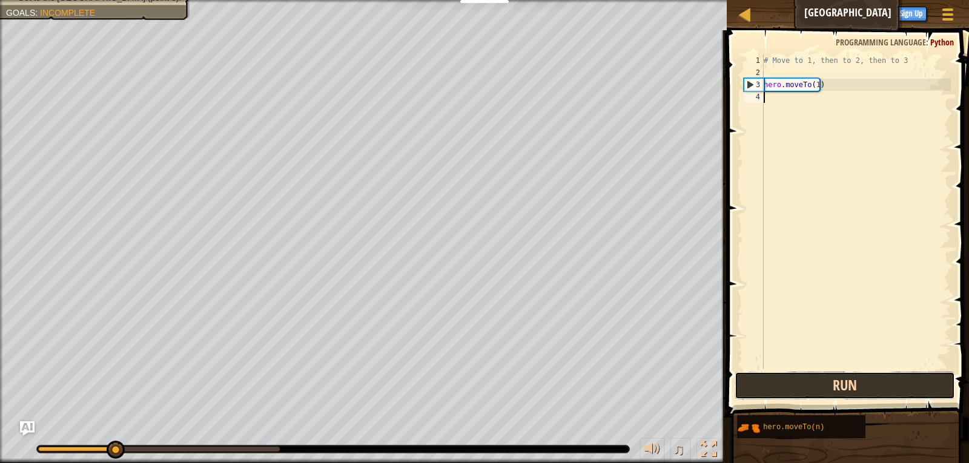
click at [823, 392] on button "Run" at bounding box center [844, 386] width 221 height 28
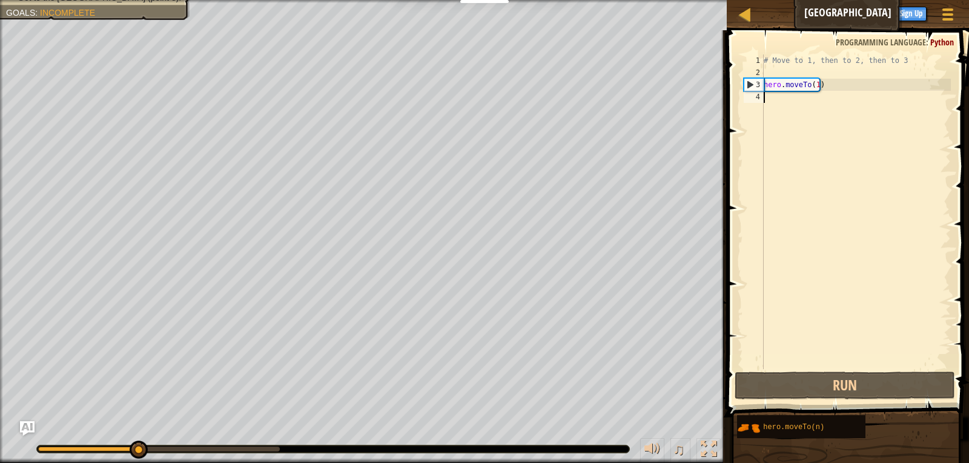
click at [813, 85] on div "# Move to 1, then to 2, then to 3 hero . moveTo ( 1 )" at bounding box center [855, 223] width 189 height 339
click at [815, 85] on div "# Move to 1, then to 2, then to 3 hero . moveTo ( 1 )" at bounding box center [855, 223] width 189 height 339
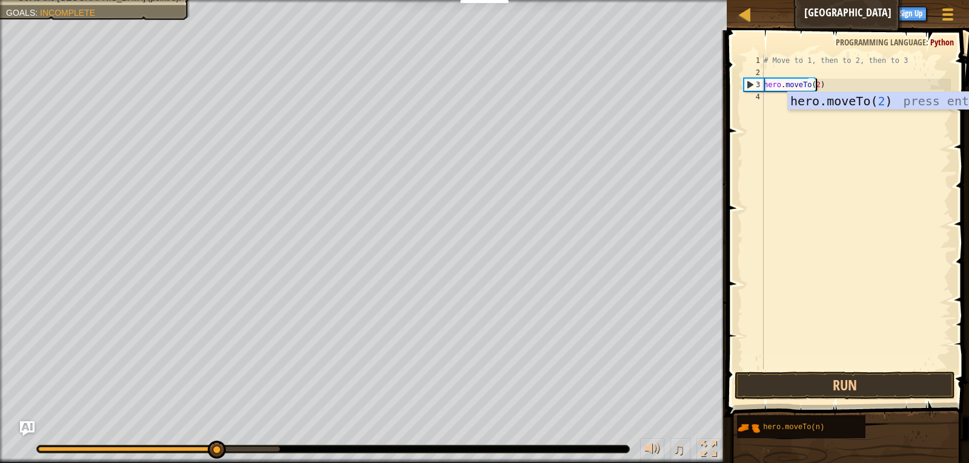
scroll to position [5, 4]
click at [855, 384] on button "Run" at bounding box center [844, 386] width 221 height 28
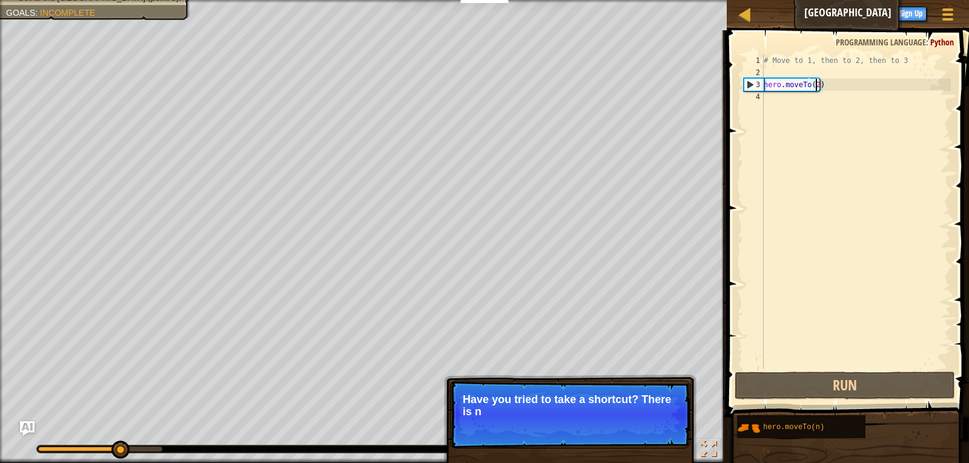
click at [815, 87] on div "# Move to 1, then to 2, then to 3 hero . moveTo ( 2 )" at bounding box center [855, 223] width 189 height 339
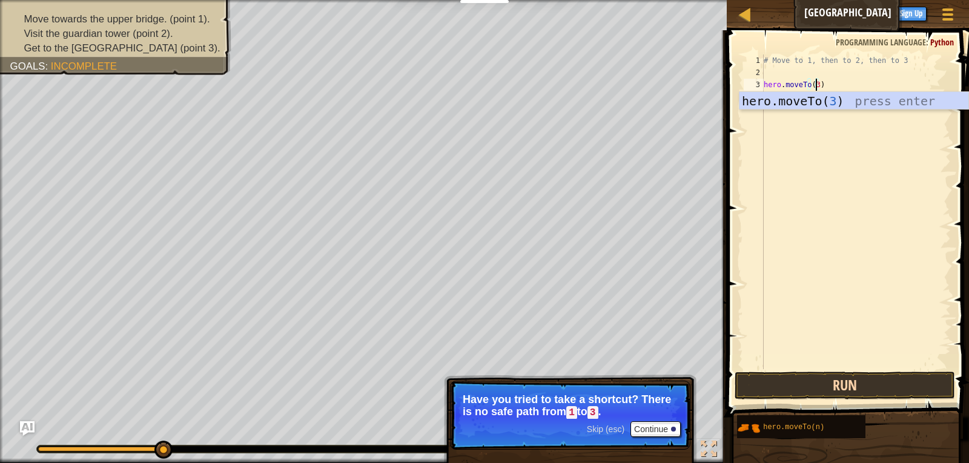
type textarea "hero.moveTo(3)"
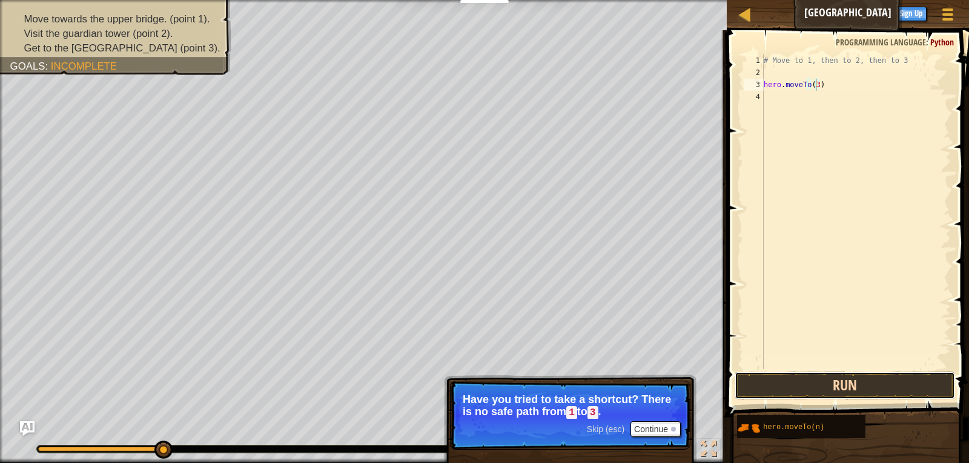
click at [834, 388] on button "Run" at bounding box center [844, 386] width 221 height 28
